Goal: Information Seeking & Learning: Learn about a topic

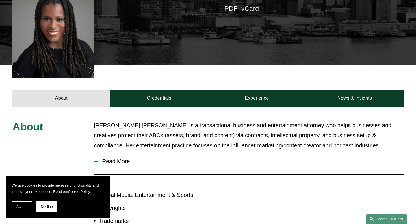
scroll to position [183, 0]
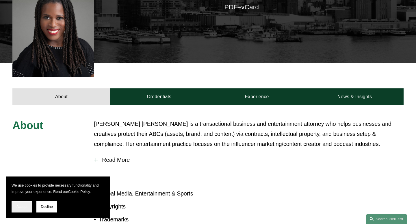
click at [23, 207] on span "Accept" at bounding box center [21, 207] width 11 height 4
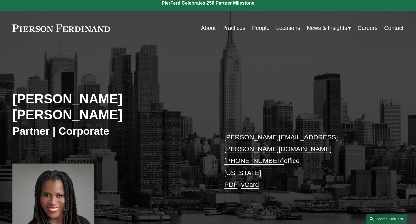
scroll to position [0, 0]
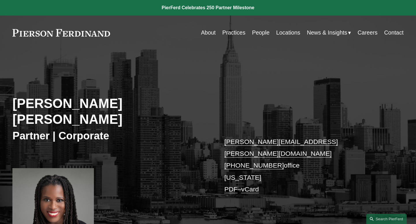
click at [207, 36] on link "About" at bounding box center [208, 32] width 15 height 11
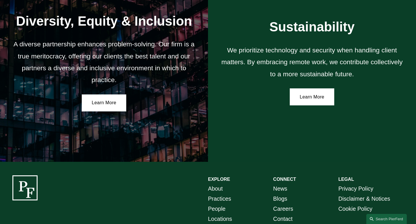
scroll to position [1027, 0]
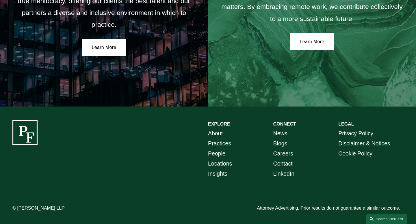
click at [213, 152] on link "People" at bounding box center [217, 154] width 18 height 10
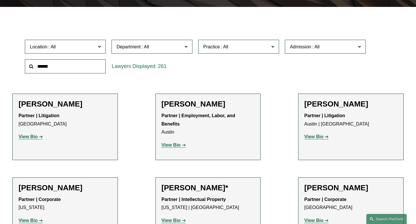
scroll to position [155, 0]
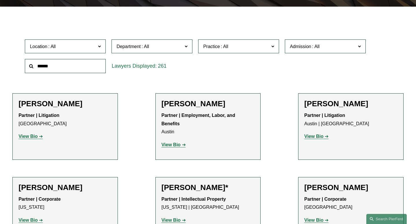
click at [92, 46] on span "Location" at bounding box center [63, 47] width 66 height 8
click at [0, 0] on link "[US_STATE]" at bounding box center [0, 0] width 0 height 0
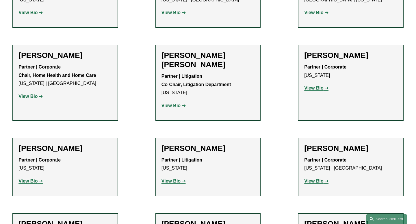
scroll to position [272, 0]
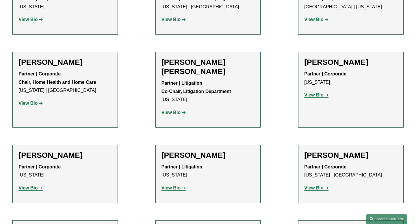
click at [41, 102] on link "View Bio" at bounding box center [30, 103] width 24 height 5
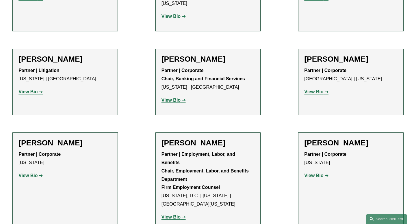
scroll to position [628, 0]
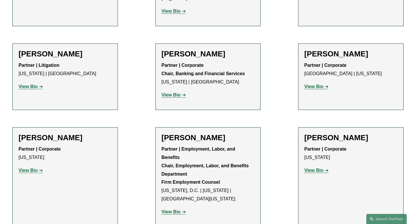
click at [29, 168] on strong "View Bio" at bounding box center [27, 170] width 19 height 5
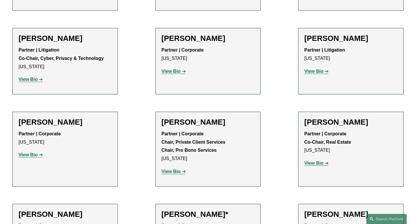
scroll to position [1903, 0]
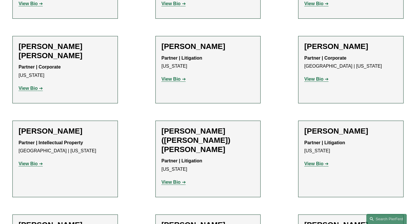
scroll to position [425, 0]
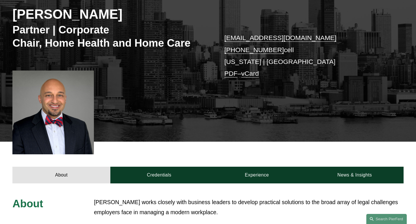
scroll to position [88, 0]
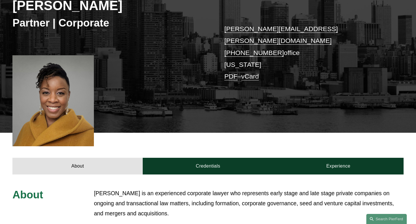
scroll to position [68, 0]
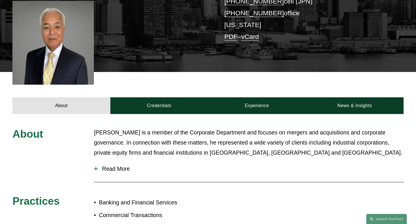
scroll to position [151, 0]
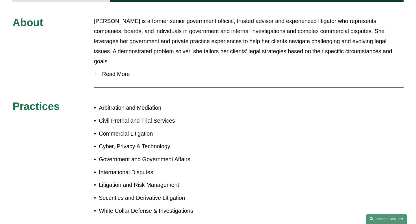
scroll to position [272, 0]
